Goal: Transaction & Acquisition: Purchase product/service

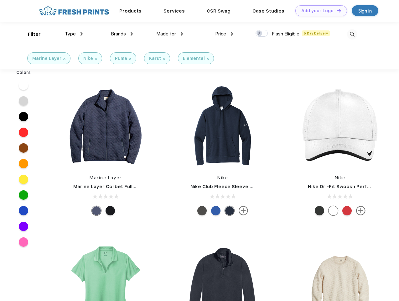
scroll to position [0, 0]
click at [319, 11] on link "Add your Logo Design Tool" at bounding box center [322, 10] width 52 height 11
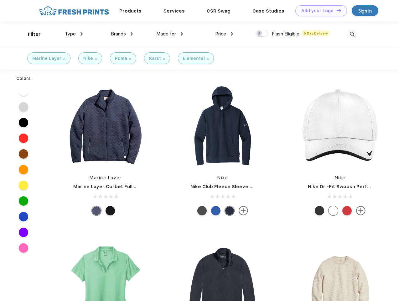
click at [0, 0] on div "Design Tool" at bounding box center [0, 0] width 0 height 0
click at [336, 10] on link "Add your Logo Design Tool" at bounding box center [322, 10] width 52 height 11
click at [30, 34] on div "Filter" at bounding box center [34, 34] width 13 height 7
click at [74, 34] on span "Type" at bounding box center [70, 34] width 11 height 6
click at [122, 34] on span "Brands" at bounding box center [118, 34] width 15 height 6
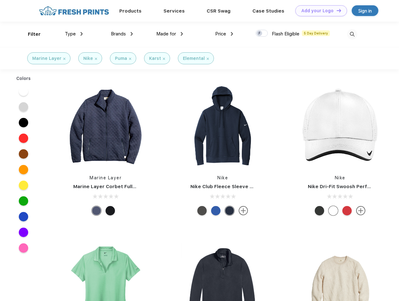
click at [170, 34] on span "Made for" at bounding box center [166, 34] width 20 height 6
click at [224, 34] on span "Price" at bounding box center [220, 34] width 11 height 6
click at [262, 34] on div at bounding box center [262, 33] width 12 height 7
click at [260, 34] on input "checkbox" at bounding box center [258, 31] width 4 height 4
click at [352, 34] on img at bounding box center [352, 34] width 10 height 10
